Goal: Information Seeking & Learning: Stay updated

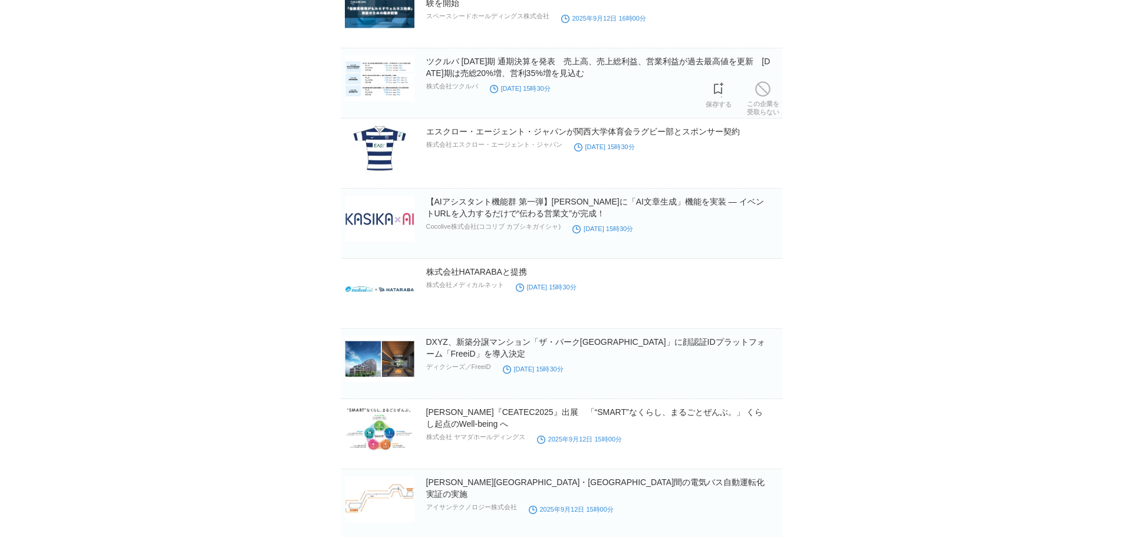
scroll to position [7422, 0]
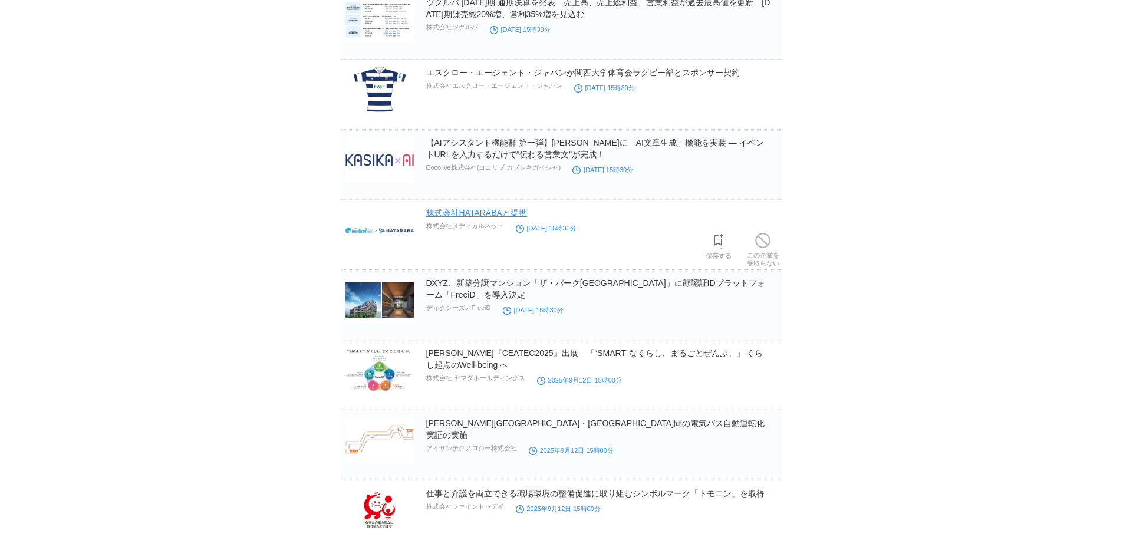
click at [483, 212] on link "株式会社HATARABAと提携" at bounding box center [476, 212] width 101 height 9
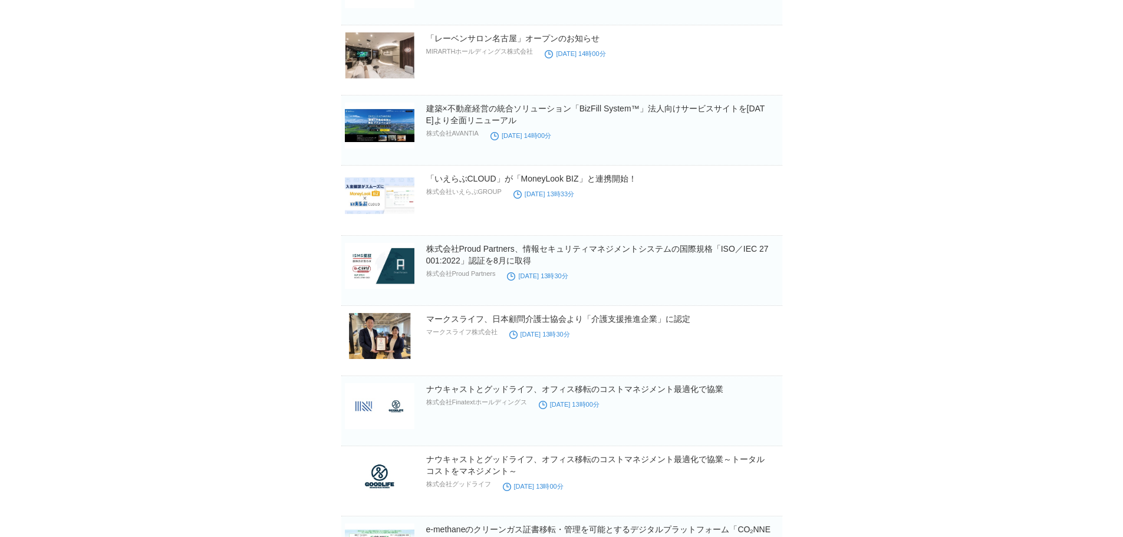
scroll to position [8778, 0]
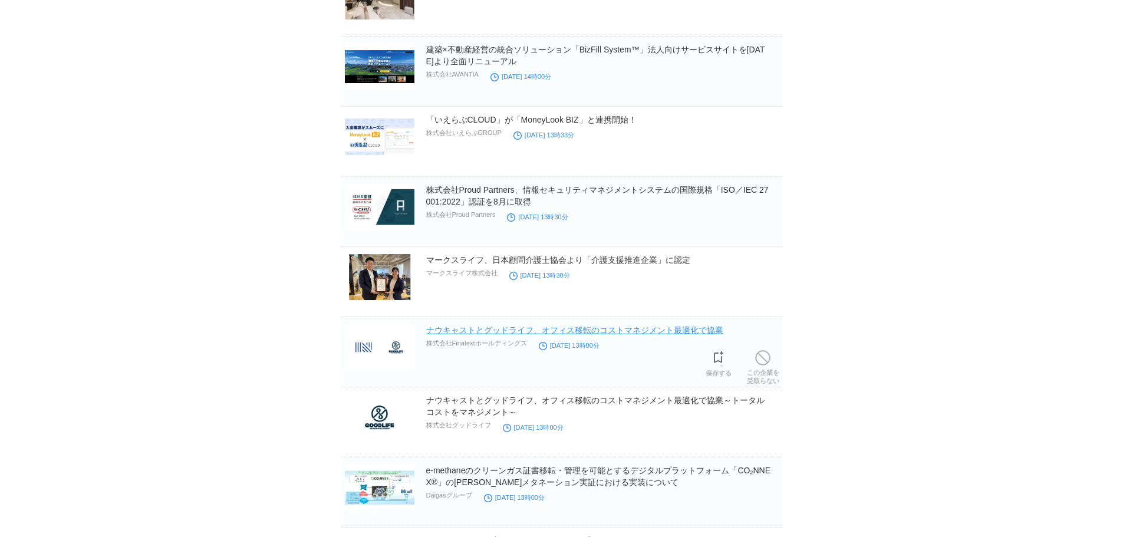
click at [584, 330] on link "ナウキャストとグッドライフ、オフィス移転のコストマネジメント最適化で協業" at bounding box center [574, 329] width 297 height 9
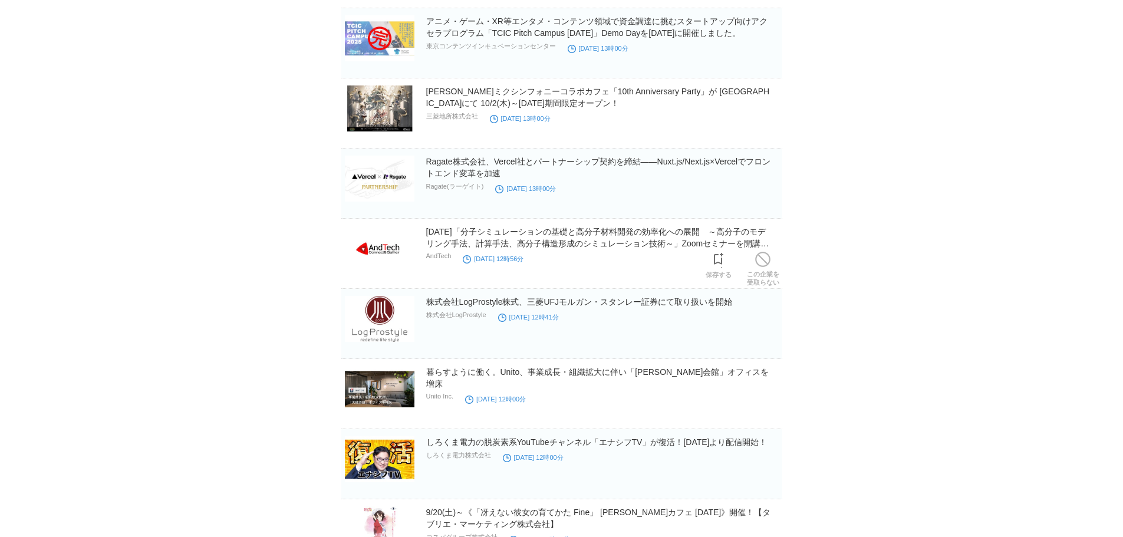
scroll to position [9426, 0]
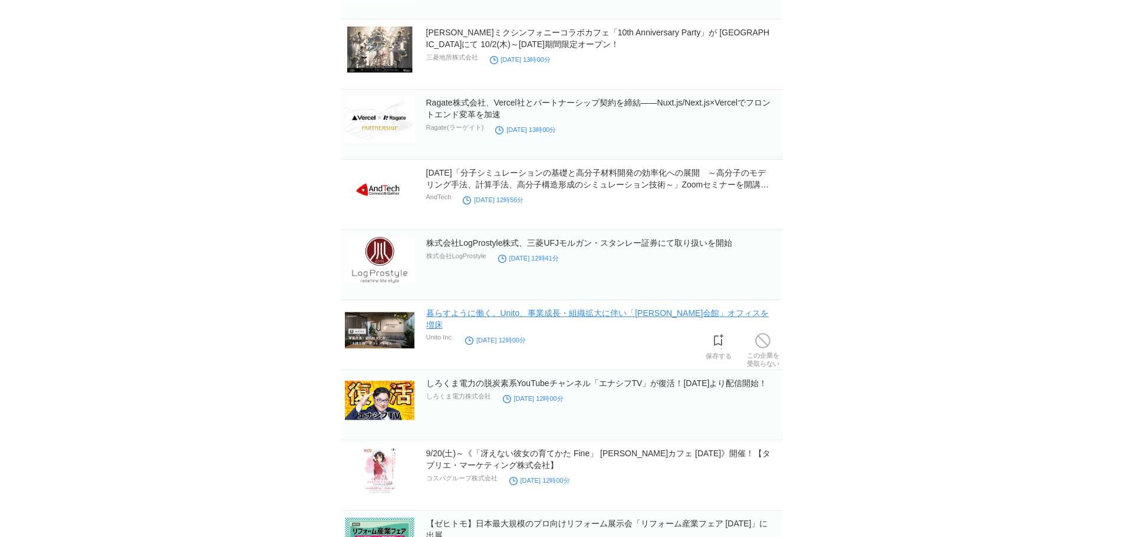
click at [461, 316] on link "暮らすように働く。Unito、事業成長・組織拡大に伴い「[PERSON_NAME]会館」オフィスを増床" at bounding box center [597, 318] width 343 height 21
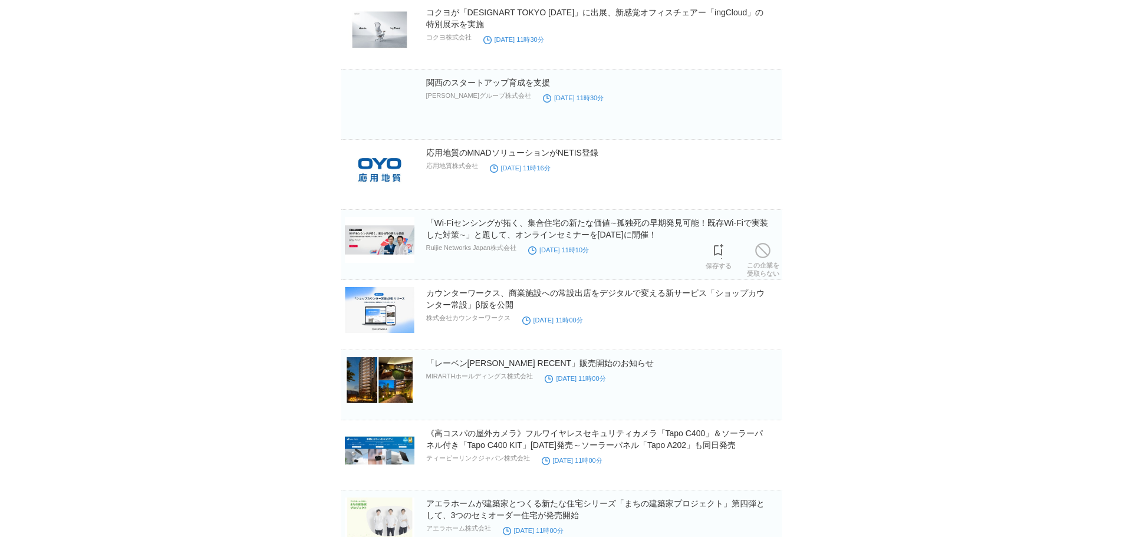
scroll to position [10488, 0]
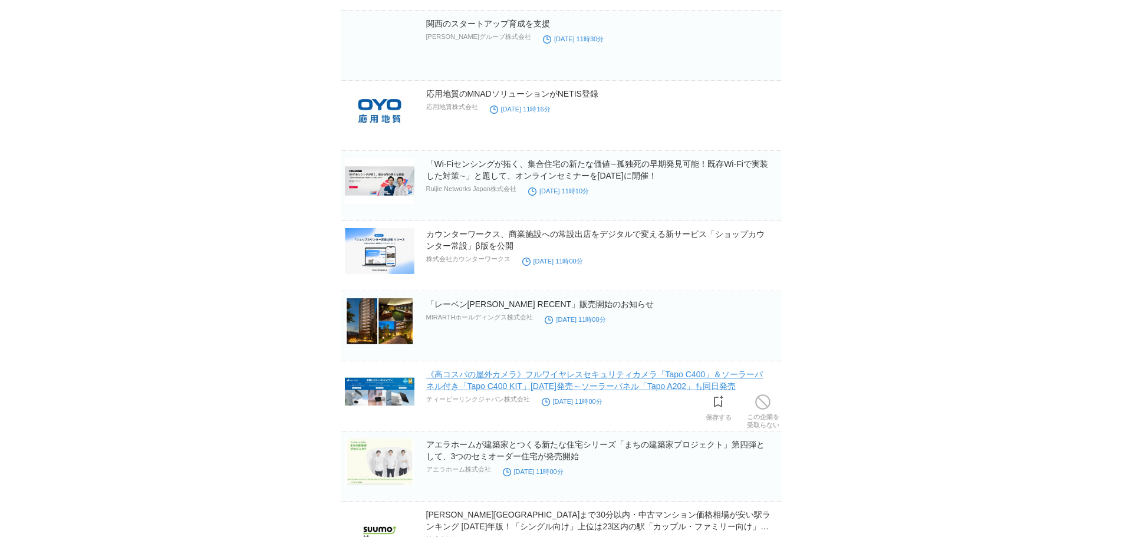
click at [544, 374] on link "《高コスパの屋外カメラ》フルワイヤレスセキュリティカメラ「Tapo C400」＆ソーラーパネル付き「Tapo C400 KIT」[DATE]発売～ソーラーパネ…" at bounding box center [594, 380] width 337 height 21
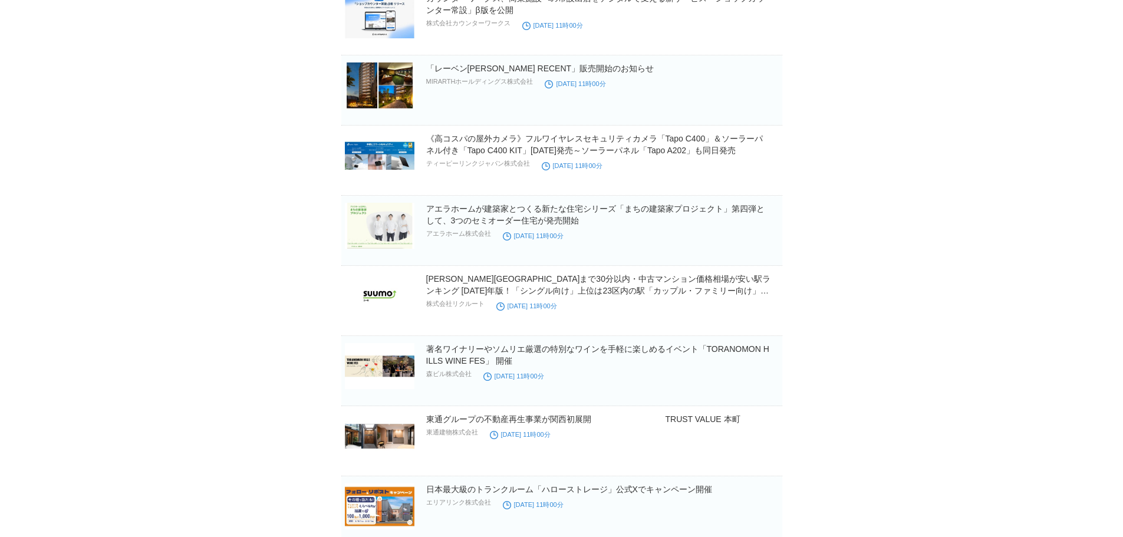
scroll to position [10783, 0]
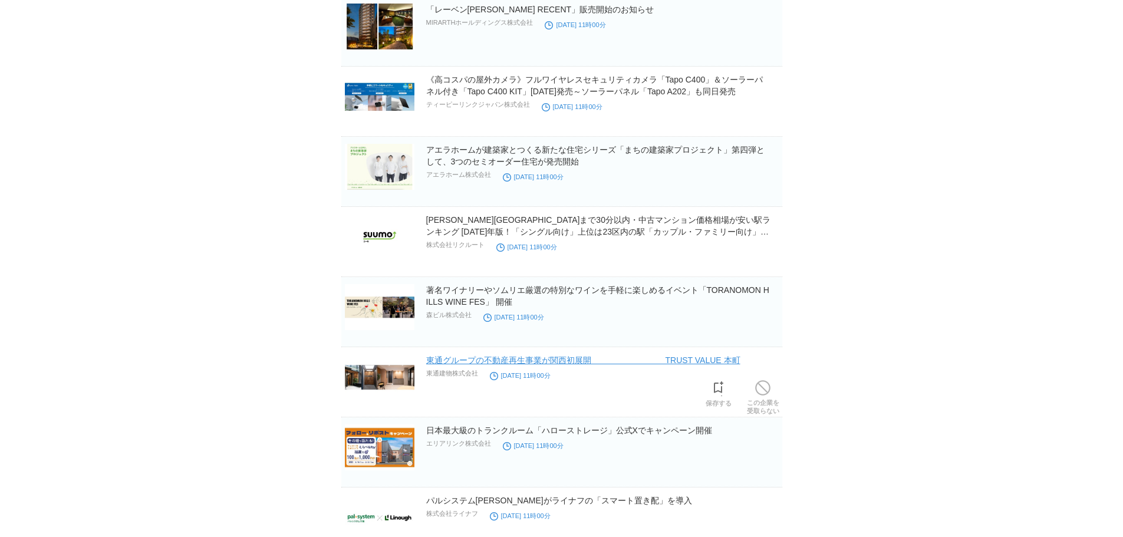
click at [527, 360] on link "東通グループの不動産再生事業が関西初展開　　　　　　　　　TRUST VALUE 本町" at bounding box center [583, 360] width 314 height 9
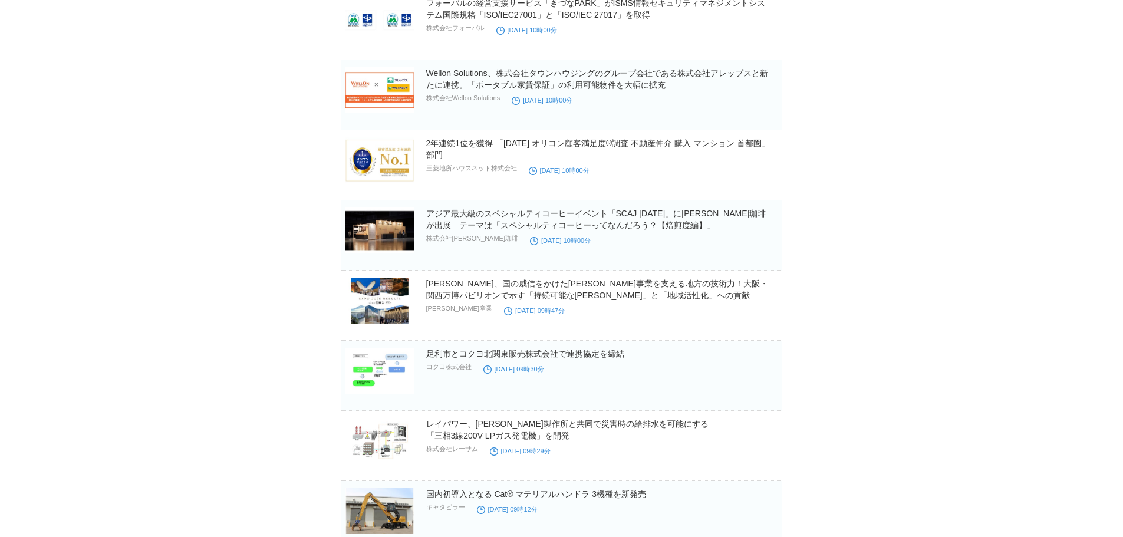
scroll to position [13023, 0]
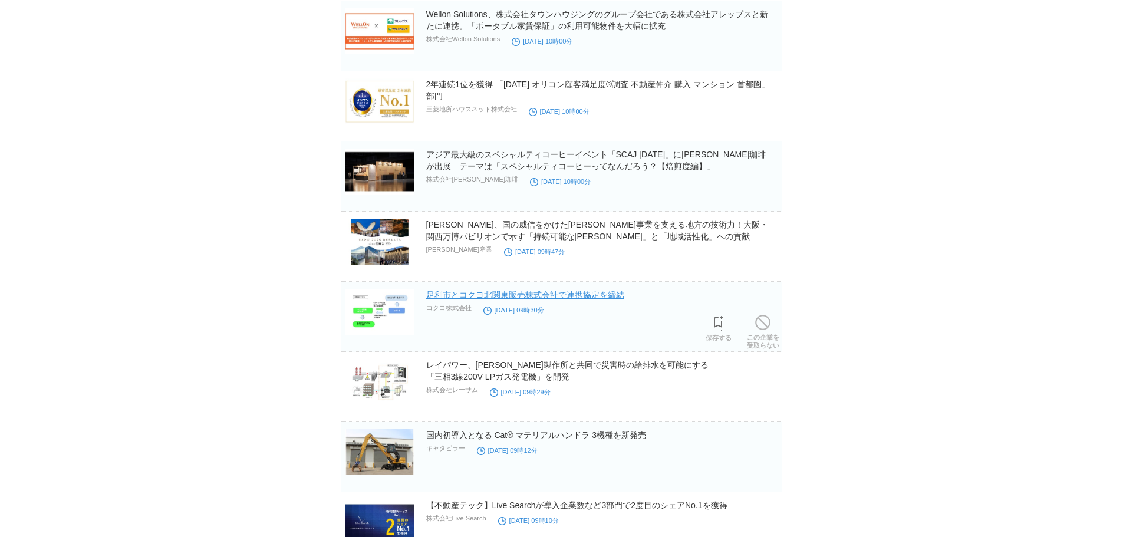
click at [485, 299] on link "足利市とコクヨ北関東販売株式会社で連携協定を締結" at bounding box center [525, 294] width 198 height 9
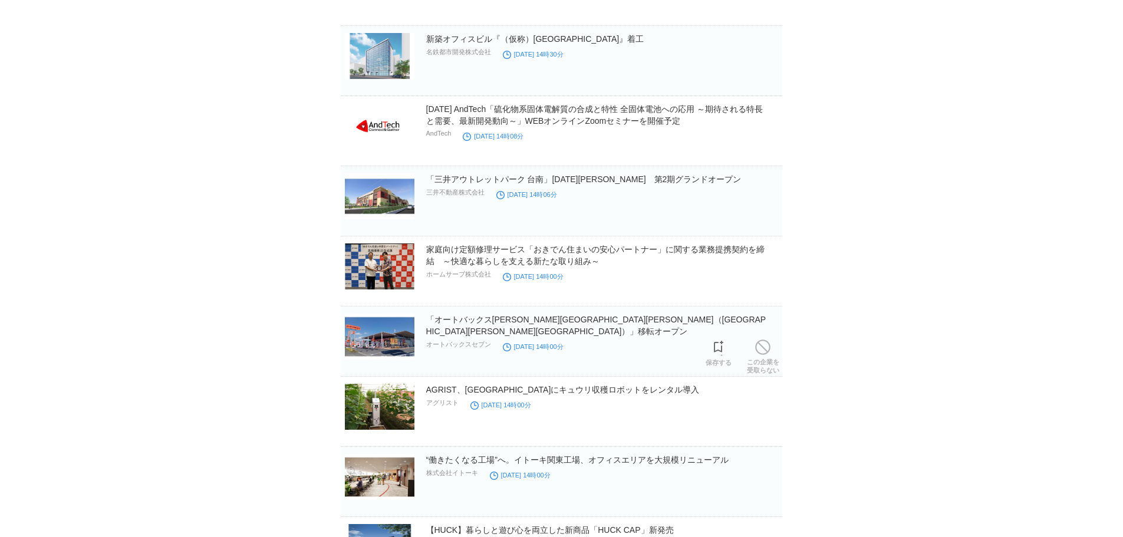
scroll to position [15724, 0]
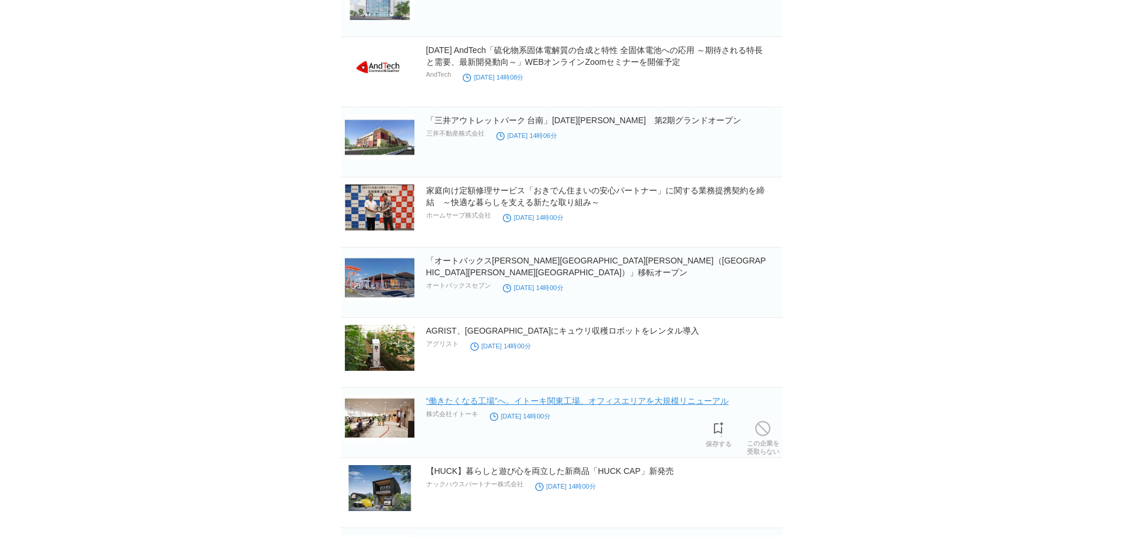
click at [481, 403] on link "“働きたくなる工場”へ。イトーキ関東工場、オフィスエリアを大規模リニューアル" at bounding box center [577, 400] width 302 height 9
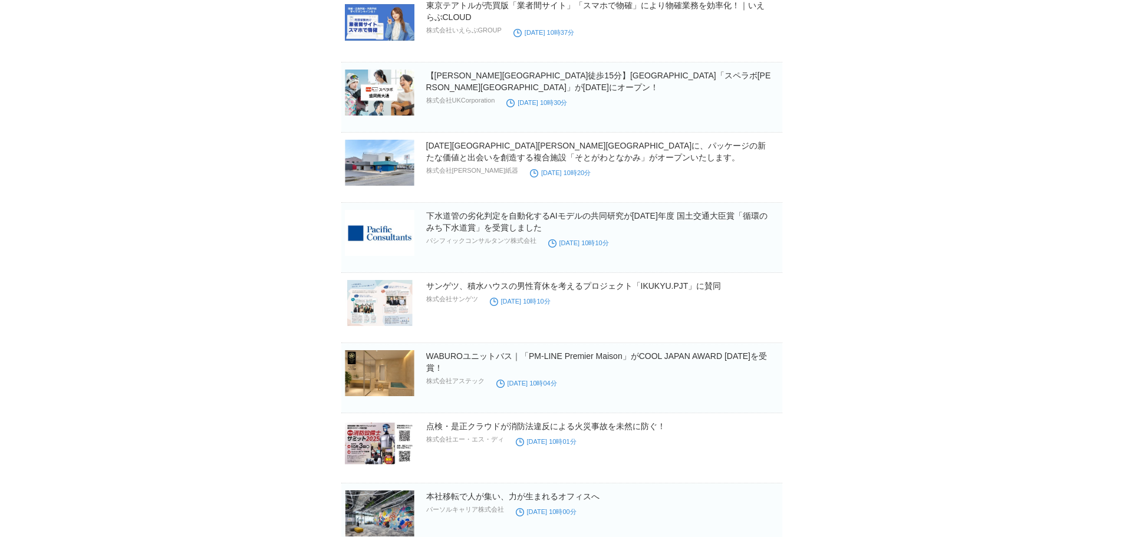
scroll to position [19757, 0]
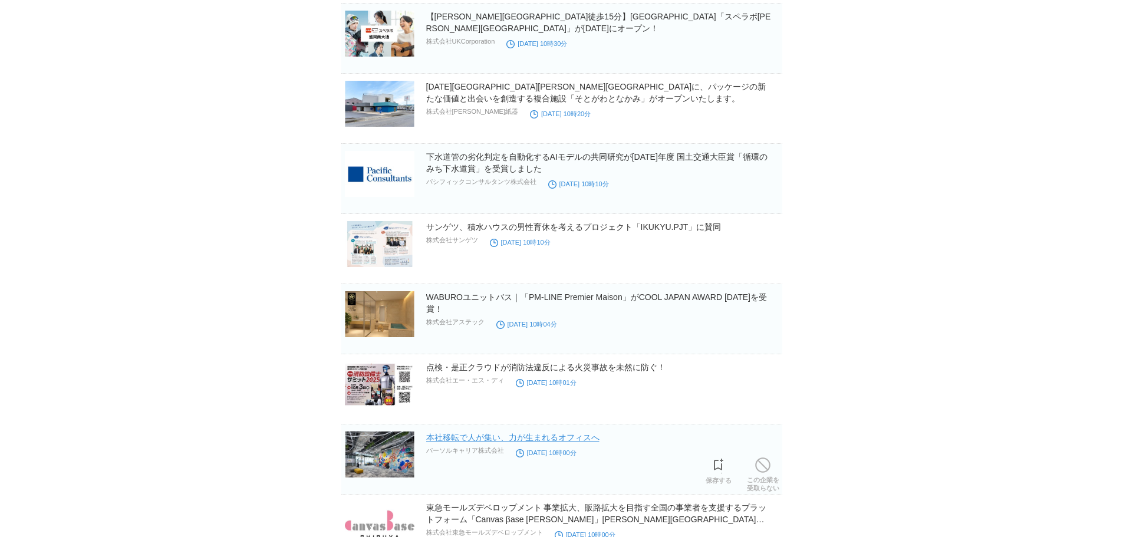
click at [491, 409] on link "本社移転で人が集い、力が生まれるオフィスへ" at bounding box center [512, 437] width 173 height 9
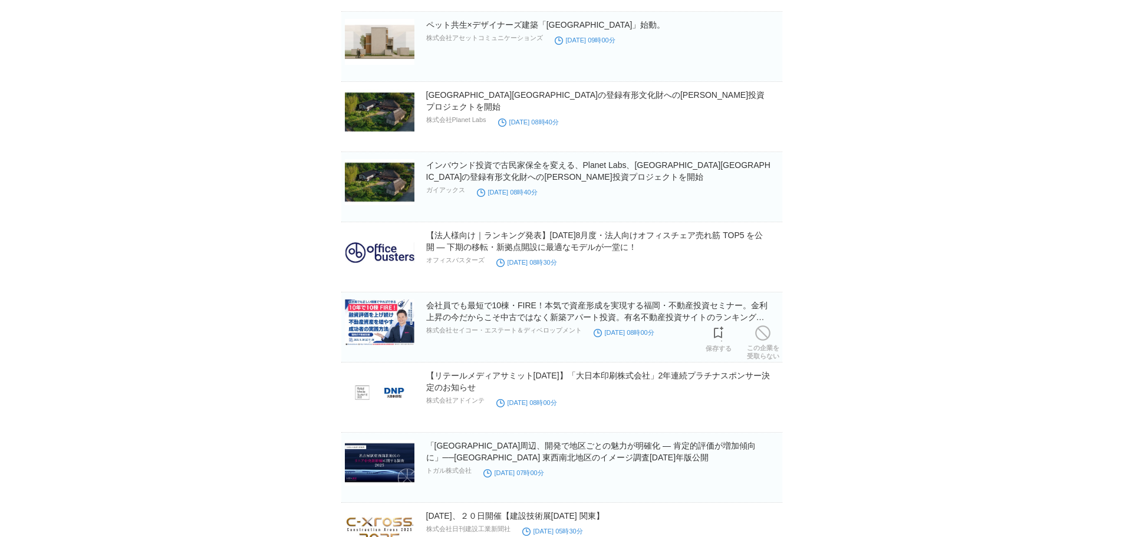
scroll to position [21632, 0]
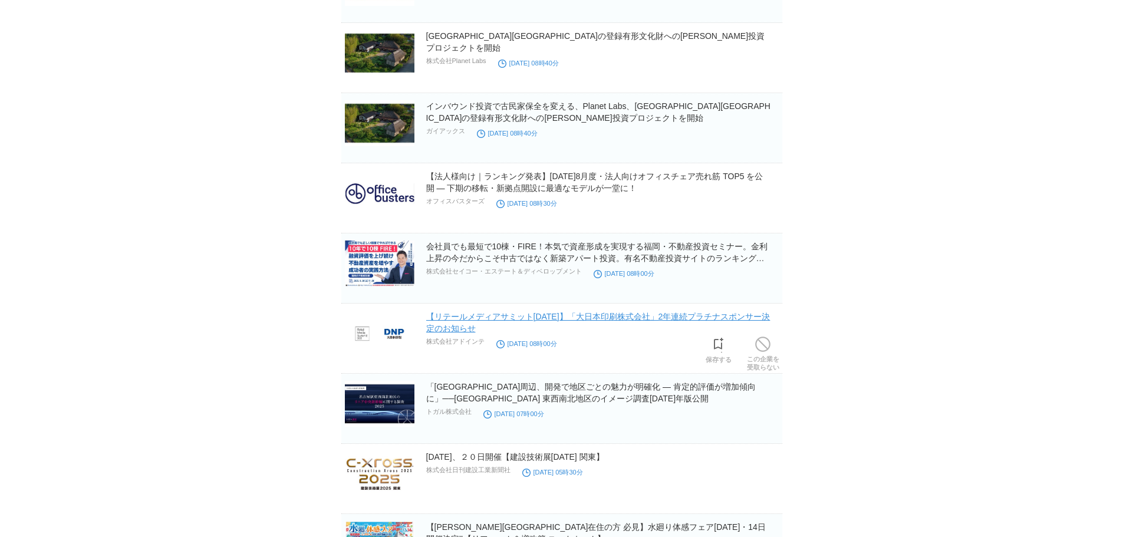
click at [527, 320] on link "【リテールメディアサミット[DATE]】「大日本印刷株式会社」2年連続プラチナスポンサー決定のお知らせ" at bounding box center [598, 322] width 344 height 21
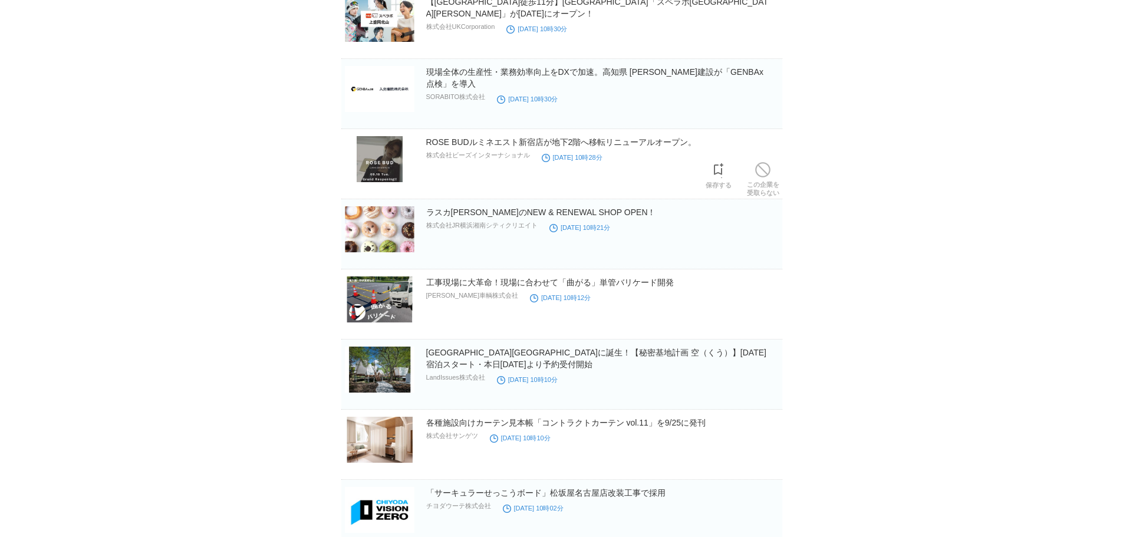
scroll to position [27198, 0]
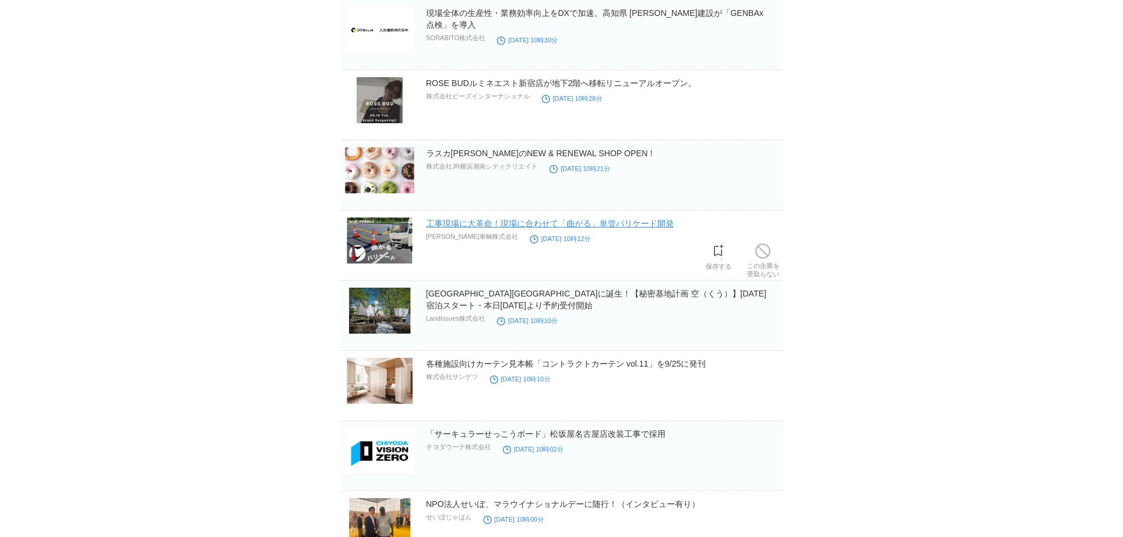
click at [611, 226] on link "工事現場に大革命！現場に合わせて「曲がる」単管バリケード開発" at bounding box center [550, 223] width 248 height 9
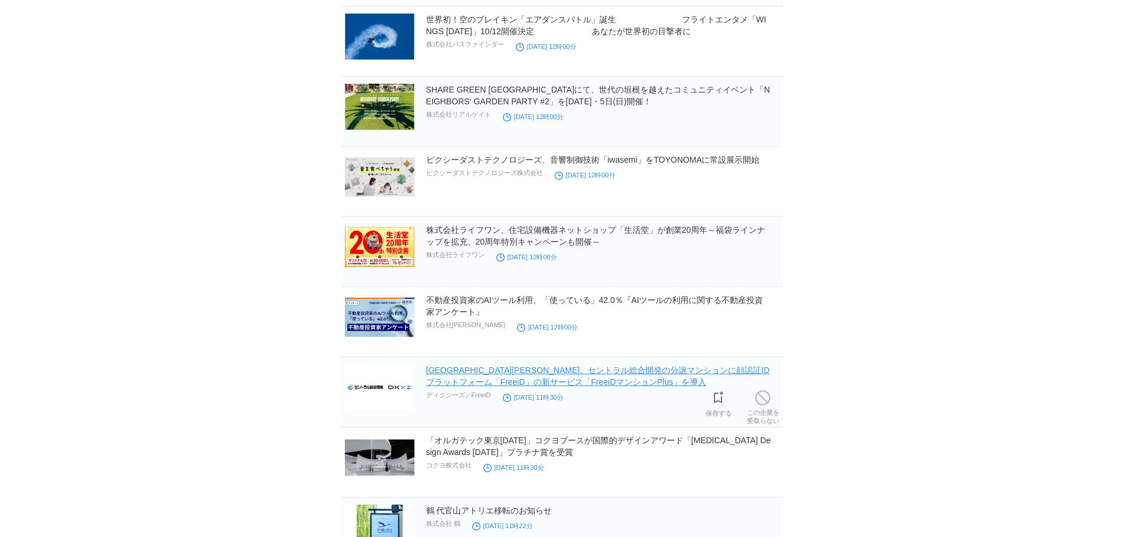
scroll to position [32092, 0]
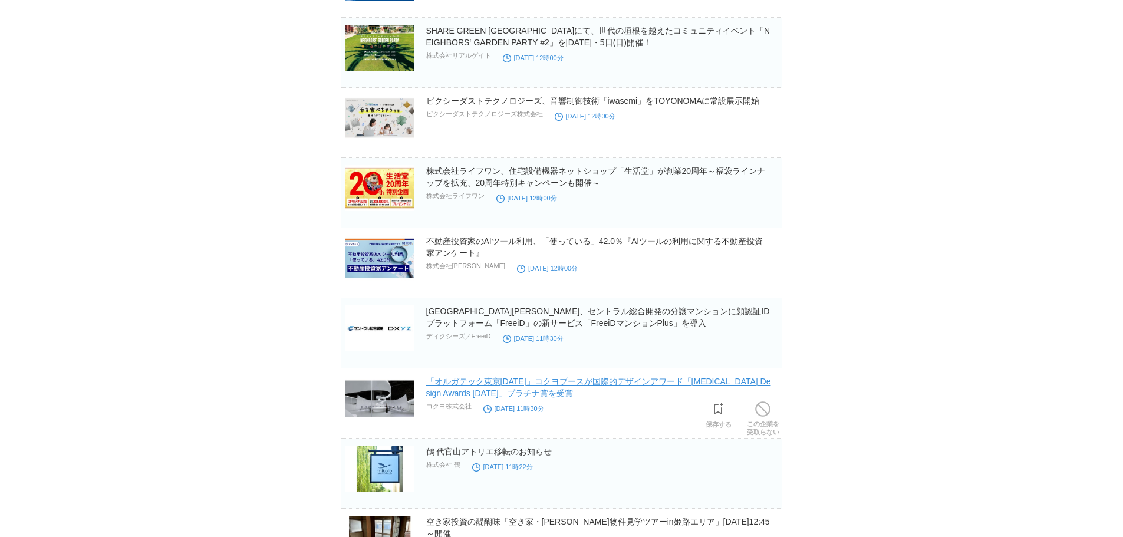
click at [591, 382] on link "「オルガテック東京[DATE]」コクヨブースが国際的デザインアワード「[MEDICAL_DATA] Design Awards [DATE]」プラチナ賞を受賞" at bounding box center [598, 387] width 345 height 21
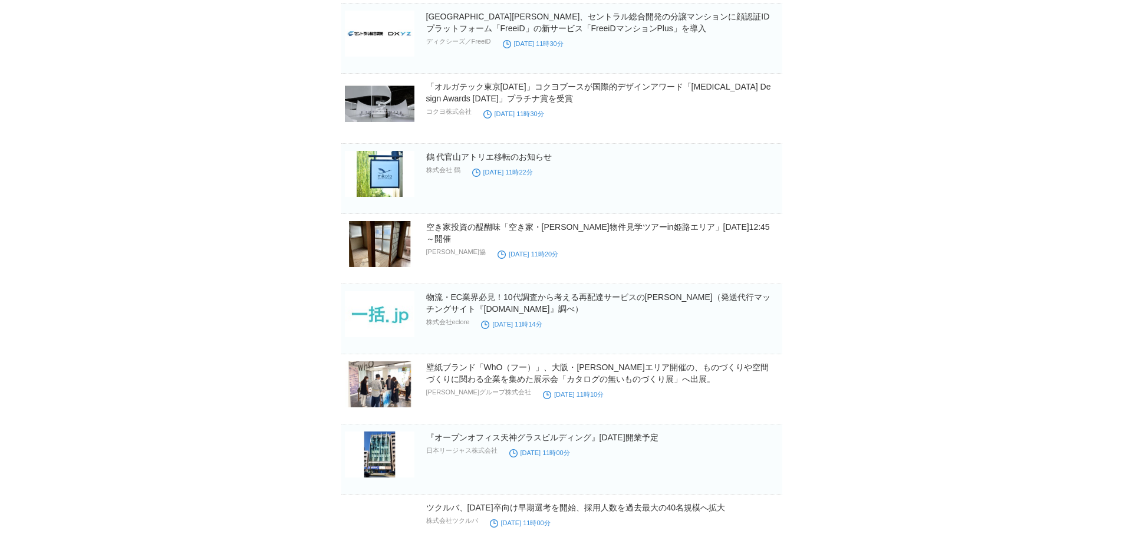
scroll to position [32504, 0]
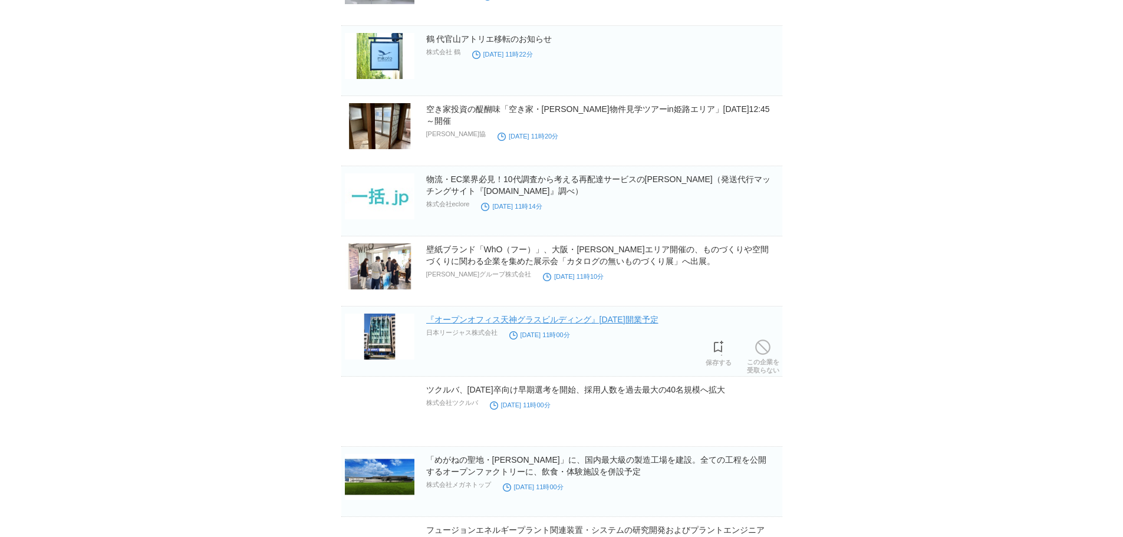
click at [532, 322] on link "『オープンオフィス天神グラスビルディング』[DATE]開業予定" at bounding box center [542, 319] width 232 height 9
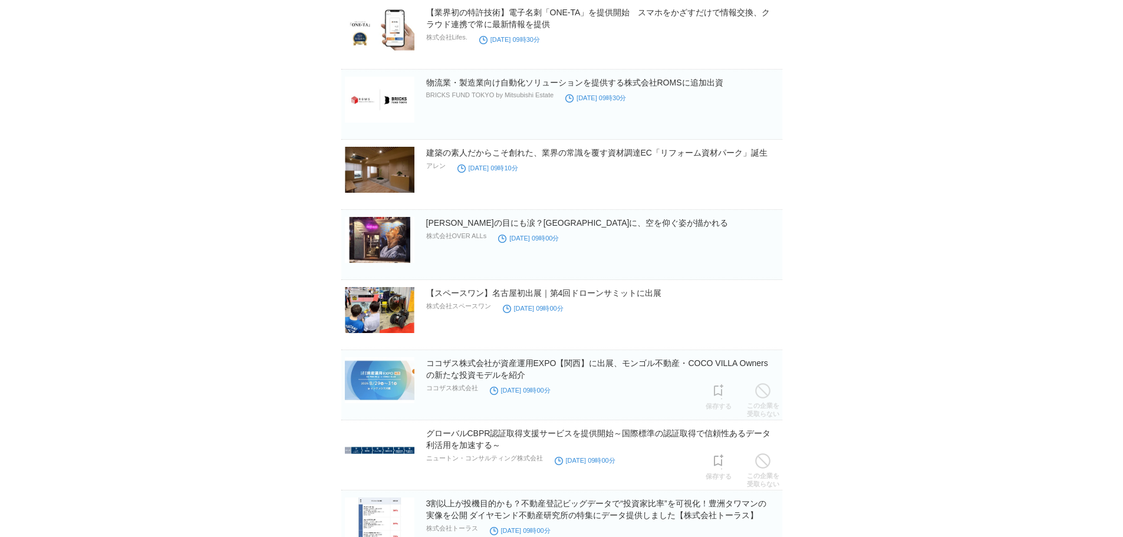
scroll to position [35747, 0]
